Goal: Task Accomplishment & Management: Use online tool/utility

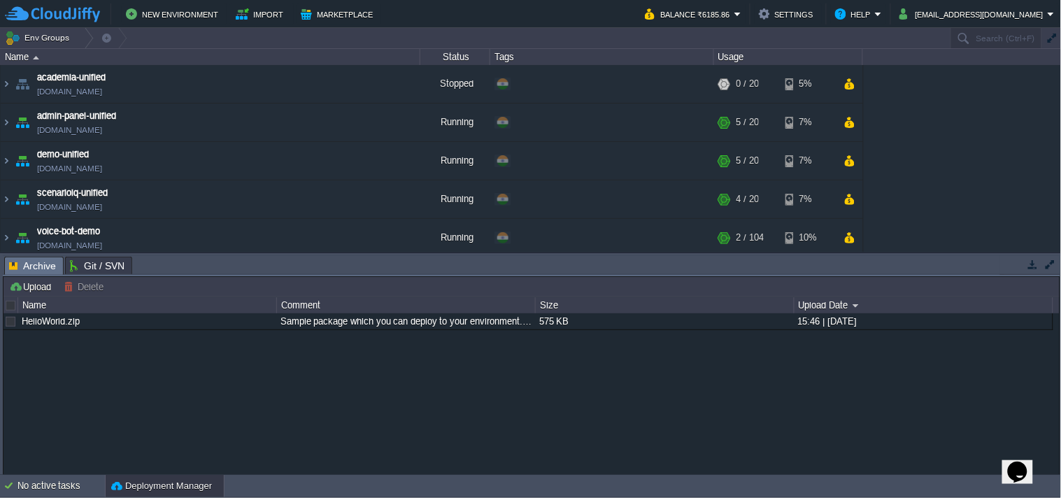
click at [1032, 260] on button "button" at bounding box center [1033, 264] width 13 height 13
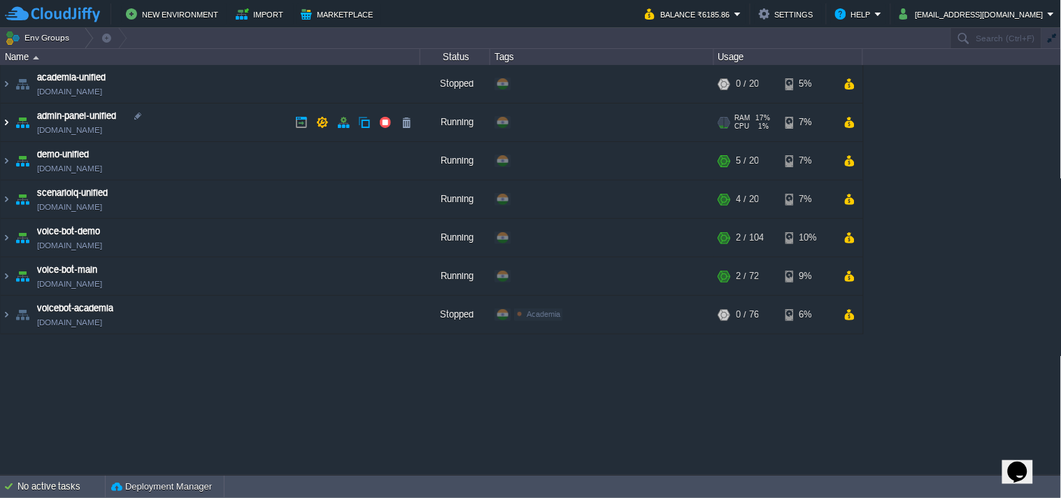
click at [8, 120] on img at bounding box center [6, 123] width 11 height 38
click at [4, 120] on img at bounding box center [6, 123] width 11 height 38
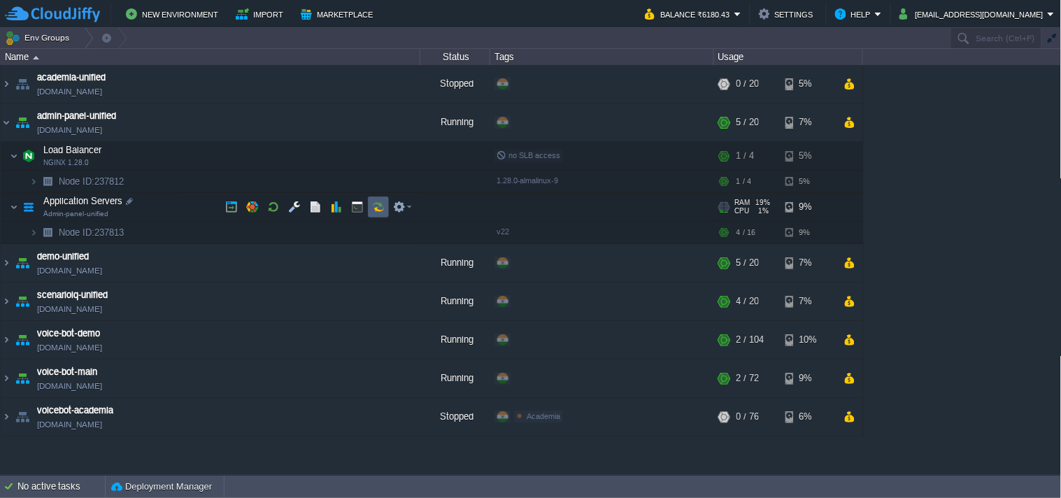
click at [381, 203] on button "button" at bounding box center [378, 207] width 13 height 13
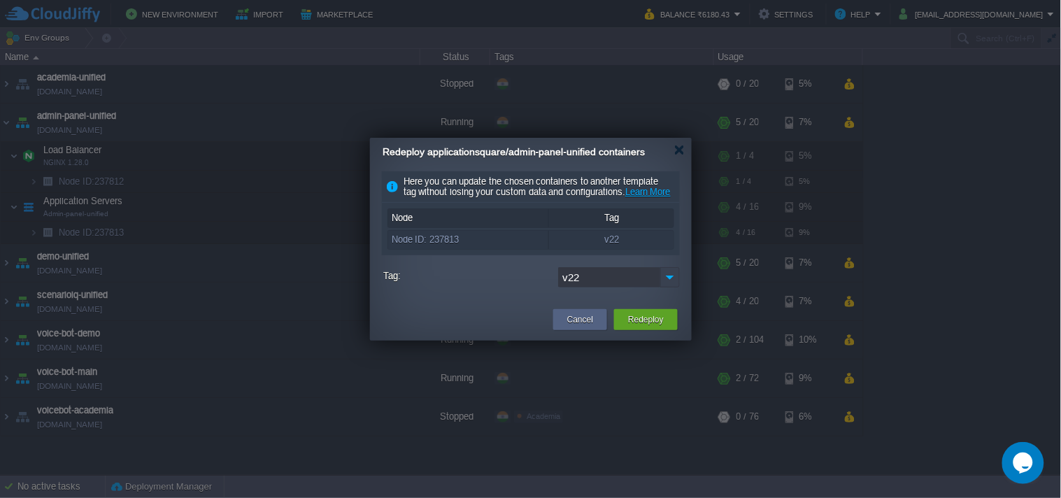
click at [672, 287] on img at bounding box center [670, 277] width 20 height 20
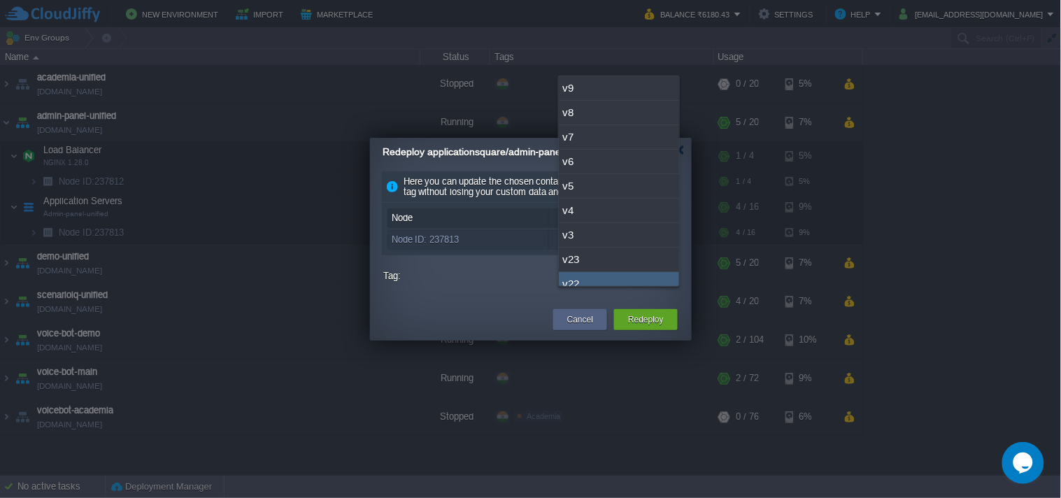
scroll to position [10, 0]
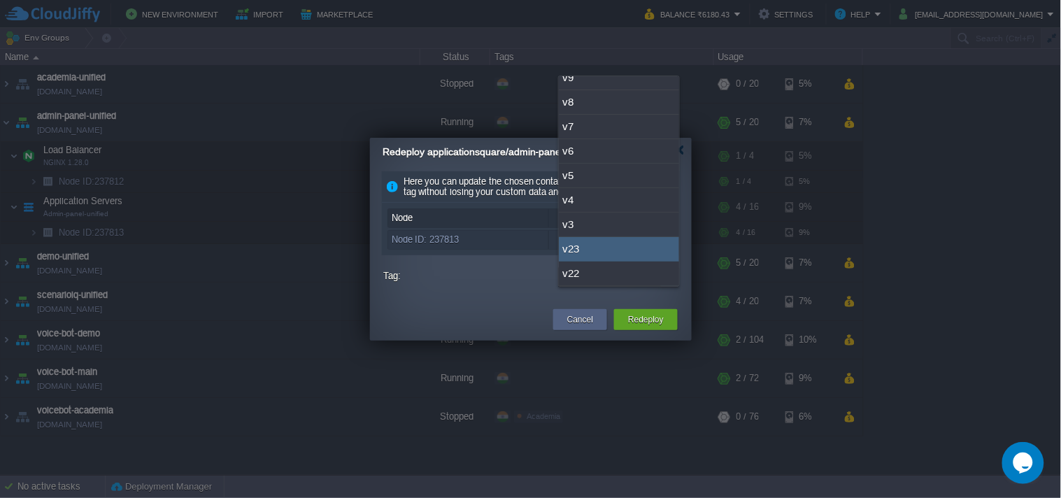
click at [632, 250] on div "v23" at bounding box center [619, 249] width 120 height 24
type input "v23"
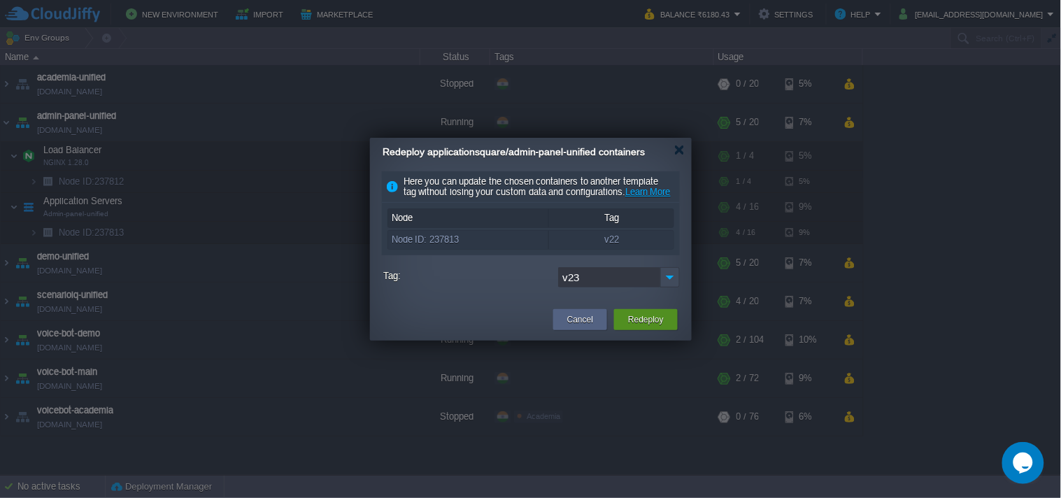
click at [654, 330] on div "Redeploy" at bounding box center [646, 319] width 43 height 21
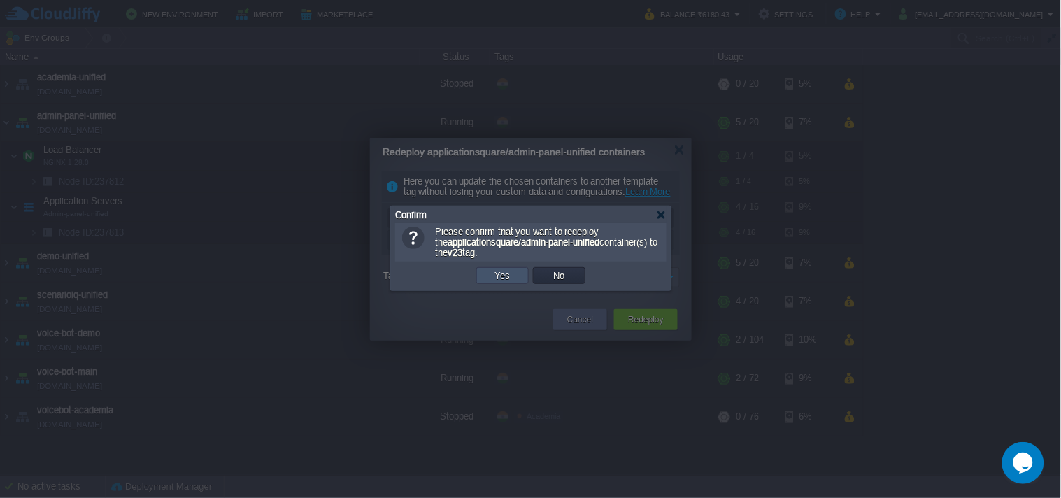
click at [507, 276] on button "Yes" at bounding box center [503, 275] width 24 height 13
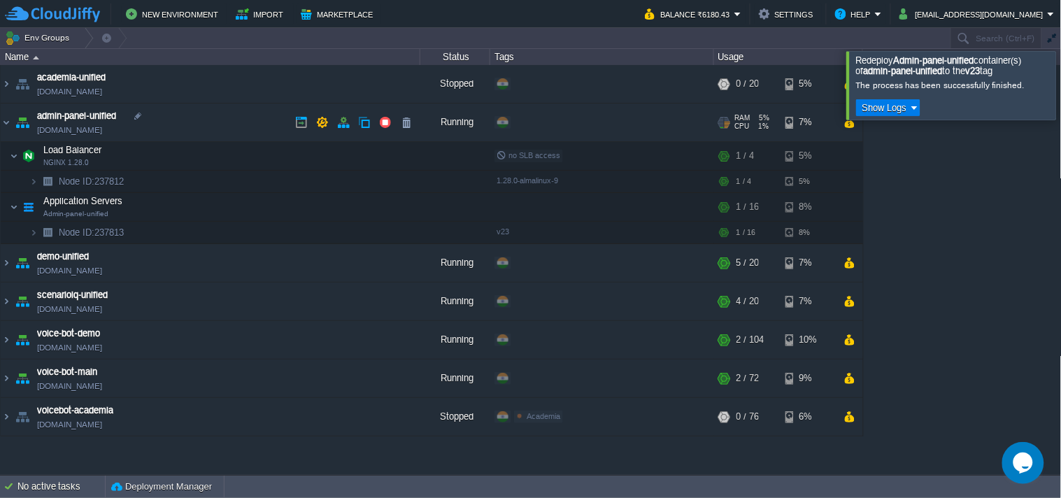
click at [102, 123] on link "[DOMAIN_NAME]" at bounding box center [69, 130] width 65 height 14
